Goal: Obtain resource: Download file/media

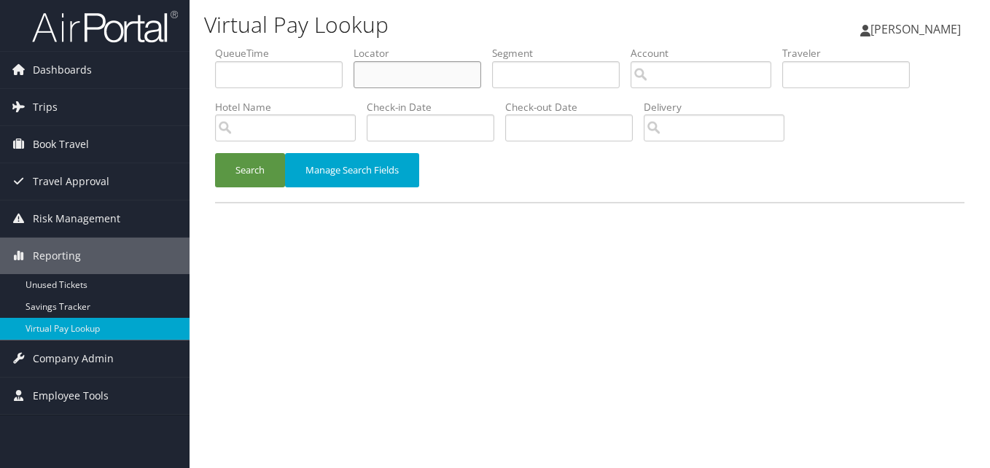
click at [357, 63] on input "text" at bounding box center [417, 74] width 128 height 27
paste input "EDKGQG"
type input "EDKGQG"
click at [259, 168] on button "Search" at bounding box center [250, 170] width 70 height 34
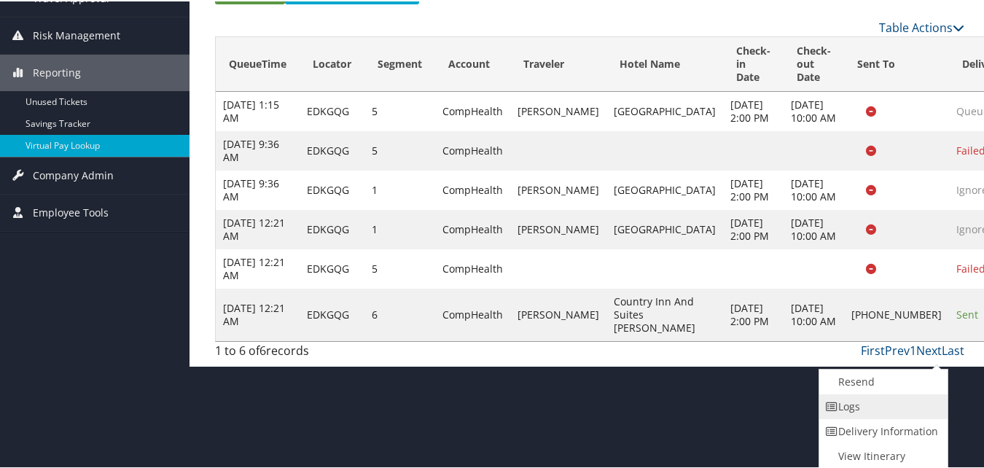
click at [909, 410] on link "Logs" at bounding box center [881, 405] width 125 height 25
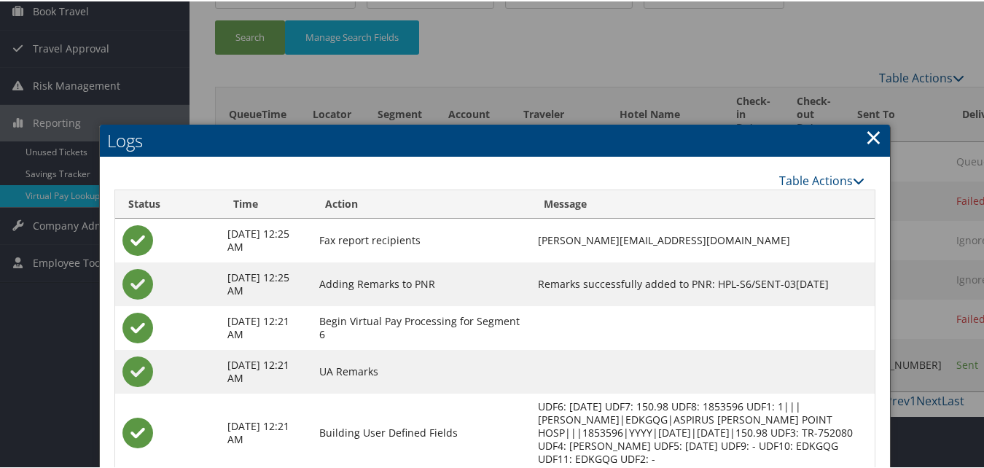
scroll to position [353, 0]
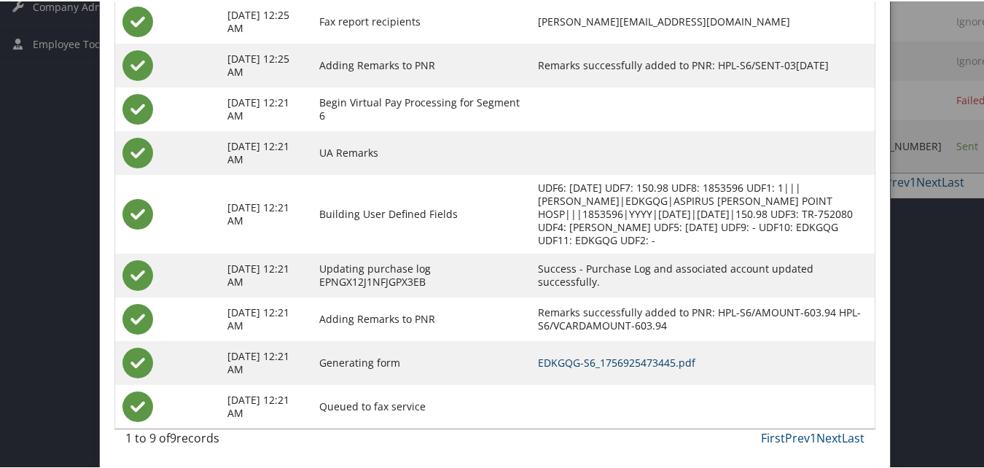
click at [606, 359] on link "EDKGQG-S6_1756925473445.pdf" at bounding box center [616, 361] width 157 height 14
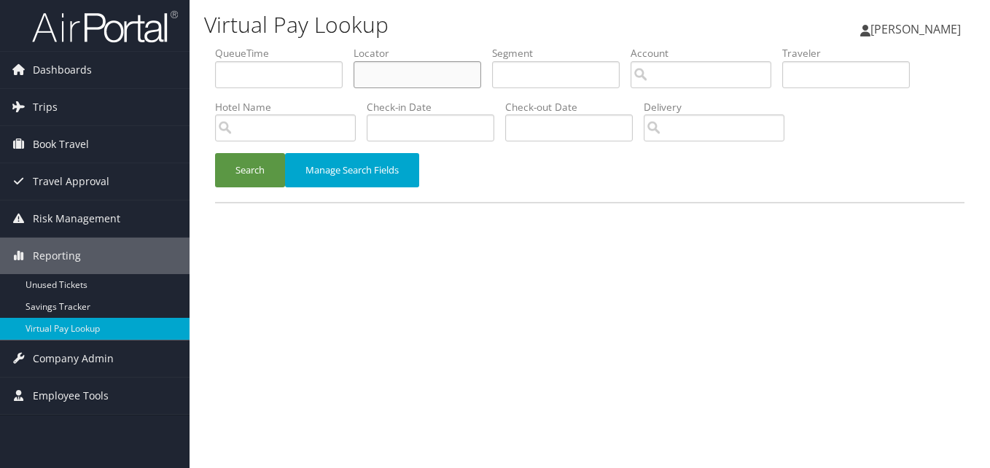
click at [383, 79] on input "text" at bounding box center [417, 74] width 128 height 27
paste input "FEBPZZ"
type input "FEBPZZ"
click at [215, 153] on button "Search" at bounding box center [250, 170] width 70 height 34
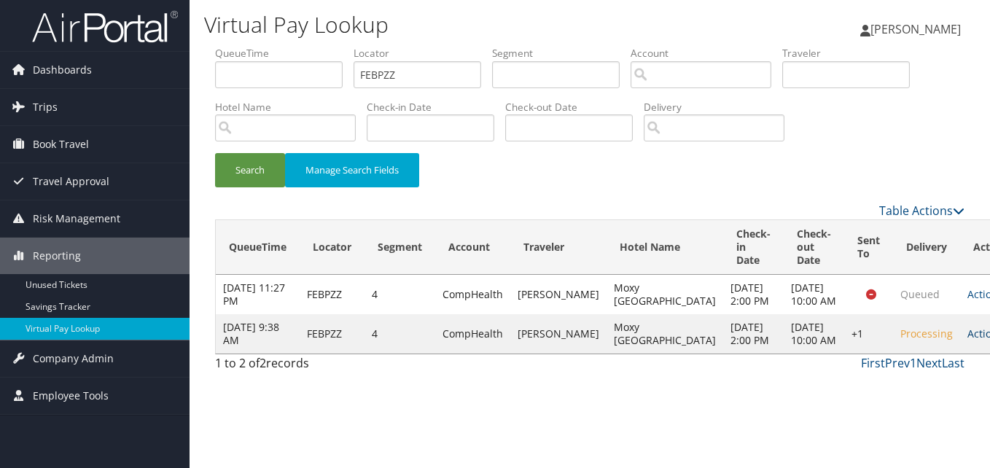
click at [967, 340] on link "Actions" at bounding box center [990, 333] width 46 height 14
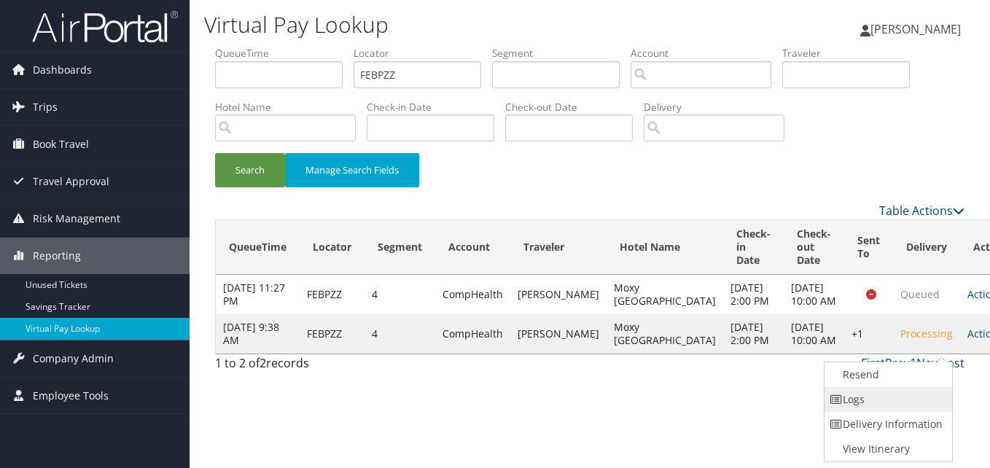
click at [895, 399] on link "Logs" at bounding box center [886, 399] width 125 height 25
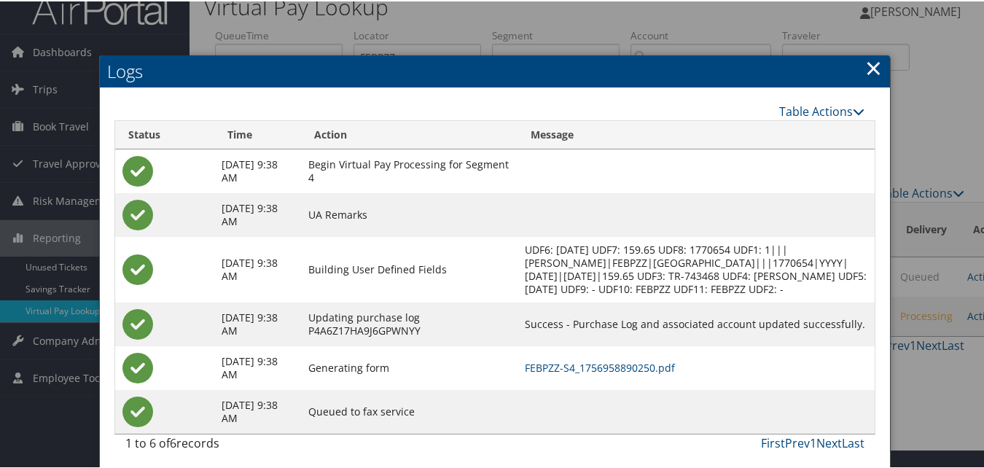
scroll to position [37, 0]
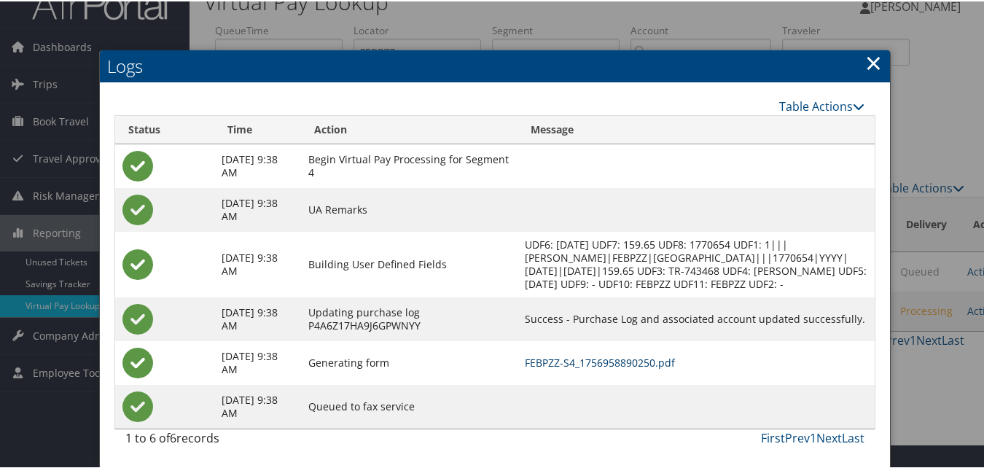
click at [638, 359] on link "FEBPZZ-S4_1756958890250.pdf" at bounding box center [600, 361] width 150 height 14
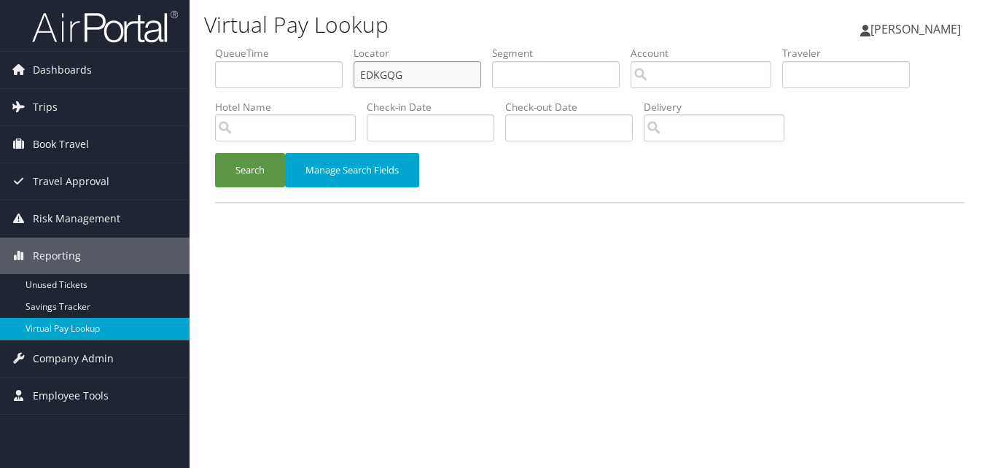
paste input "NAMTDM"
drag, startPoint x: 0, startPoint y: 0, endPoint x: 216, endPoint y: 83, distance: 231.8
click at [216, 46] on ul "QueueTime Locator NAMTDM Segment Account Traveler Hotel Name Check-in Date Chec…" at bounding box center [589, 46] width 749 height 0
type input "NAMTDM"
click at [215, 153] on button "Search" at bounding box center [250, 170] width 70 height 34
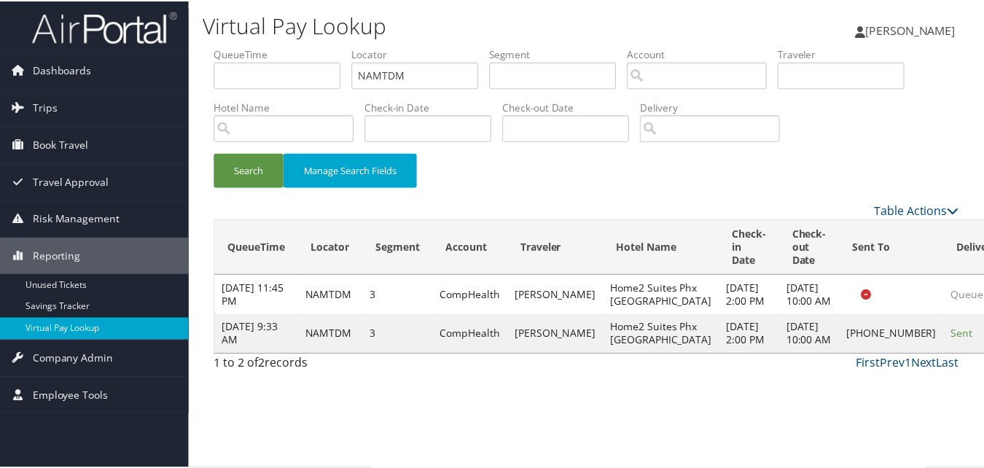
scroll to position [14, 0]
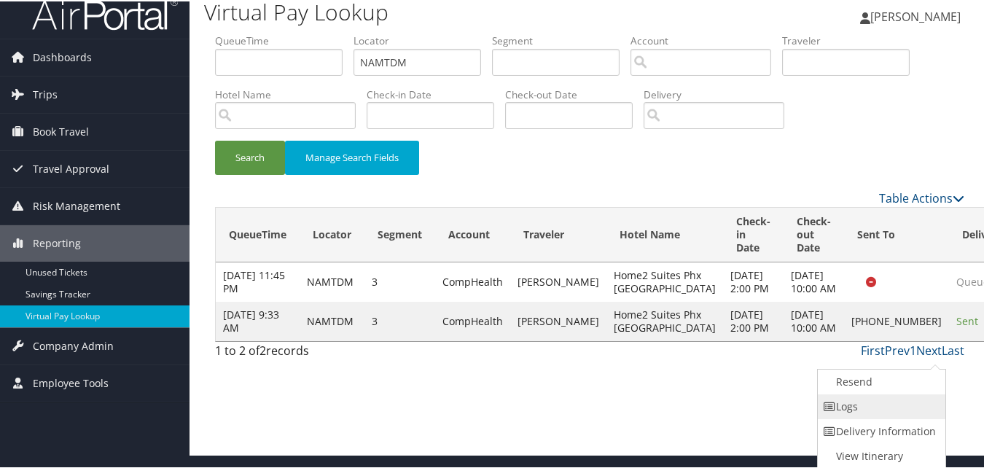
click at [878, 406] on link "Logs" at bounding box center [880, 405] width 125 height 25
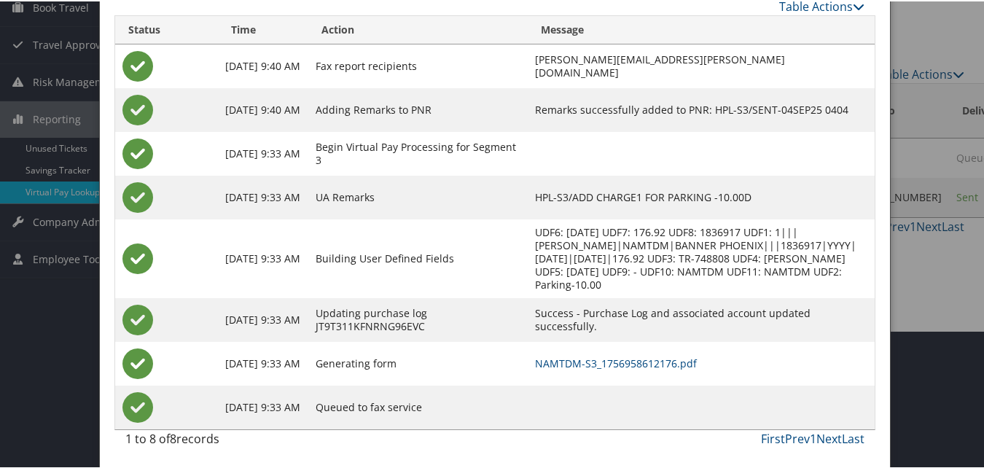
scroll to position [138, 0]
click at [579, 358] on link "NAMTDM-S3_1756958612176.pdf" at bounding box center [616, 361] width 162 height 14
